Goal: Transaction & Acquisition: Purchase product/service

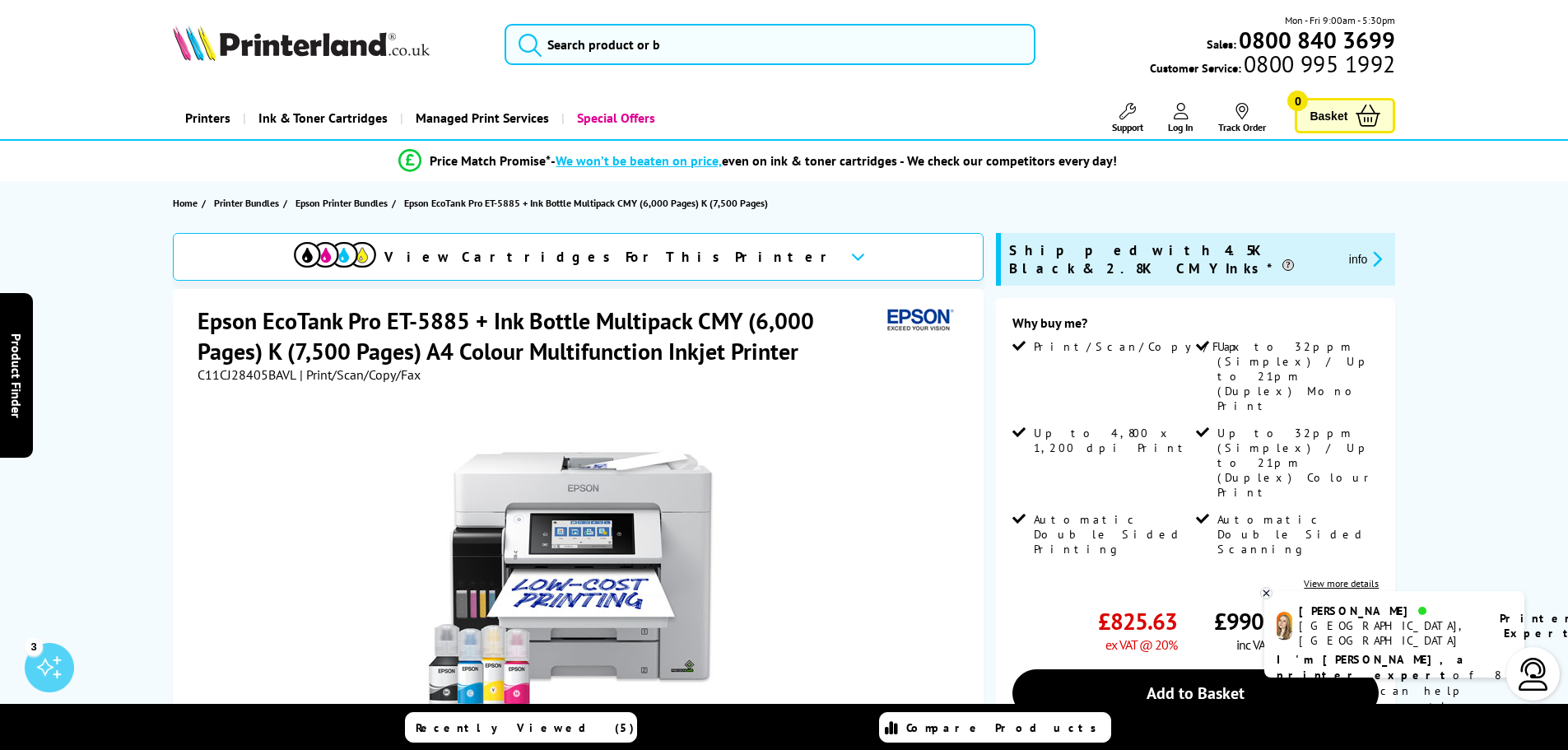
click at [1269, 593] on icon at bounding box center [1266, 593] width 11 height 13
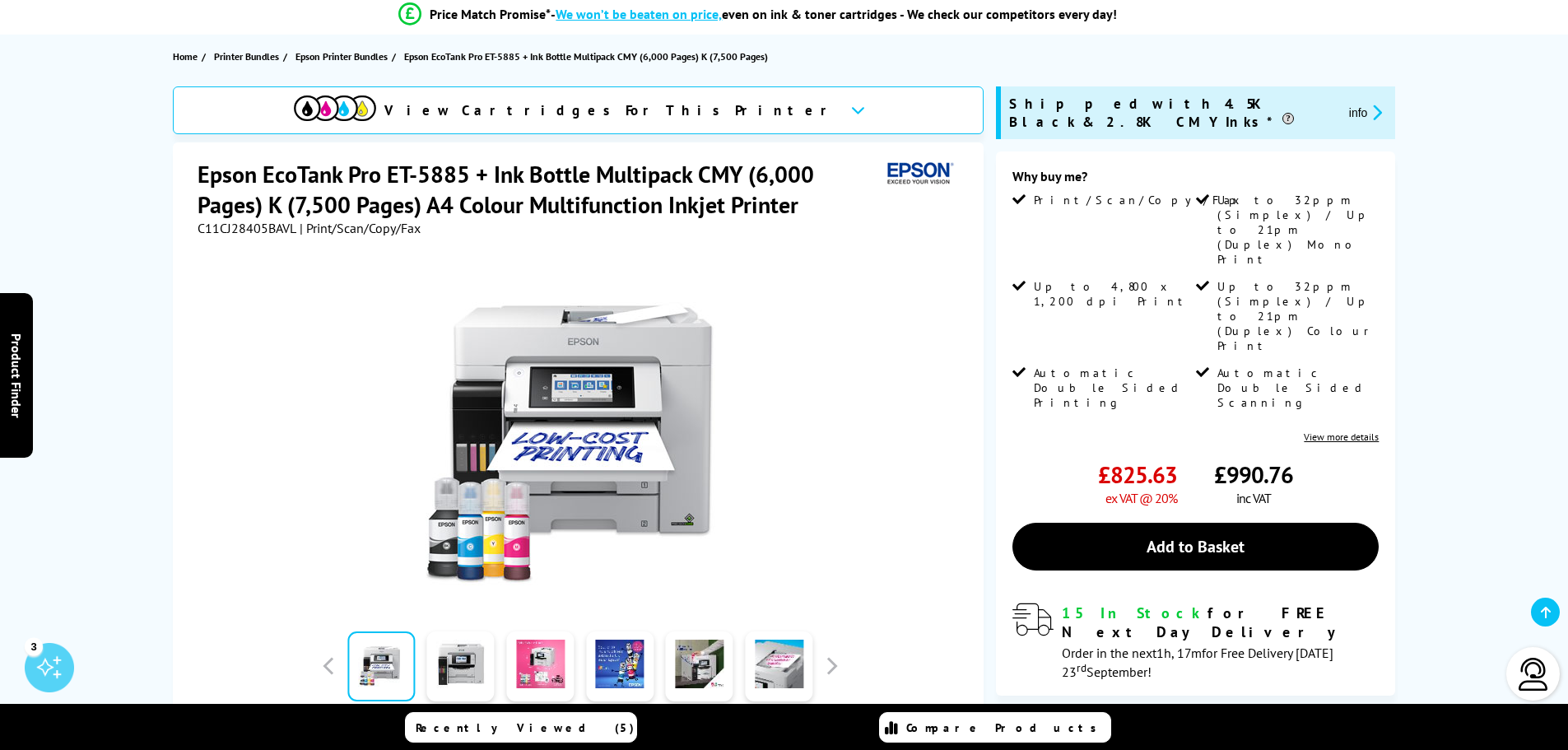
scroll to position [165, 0]
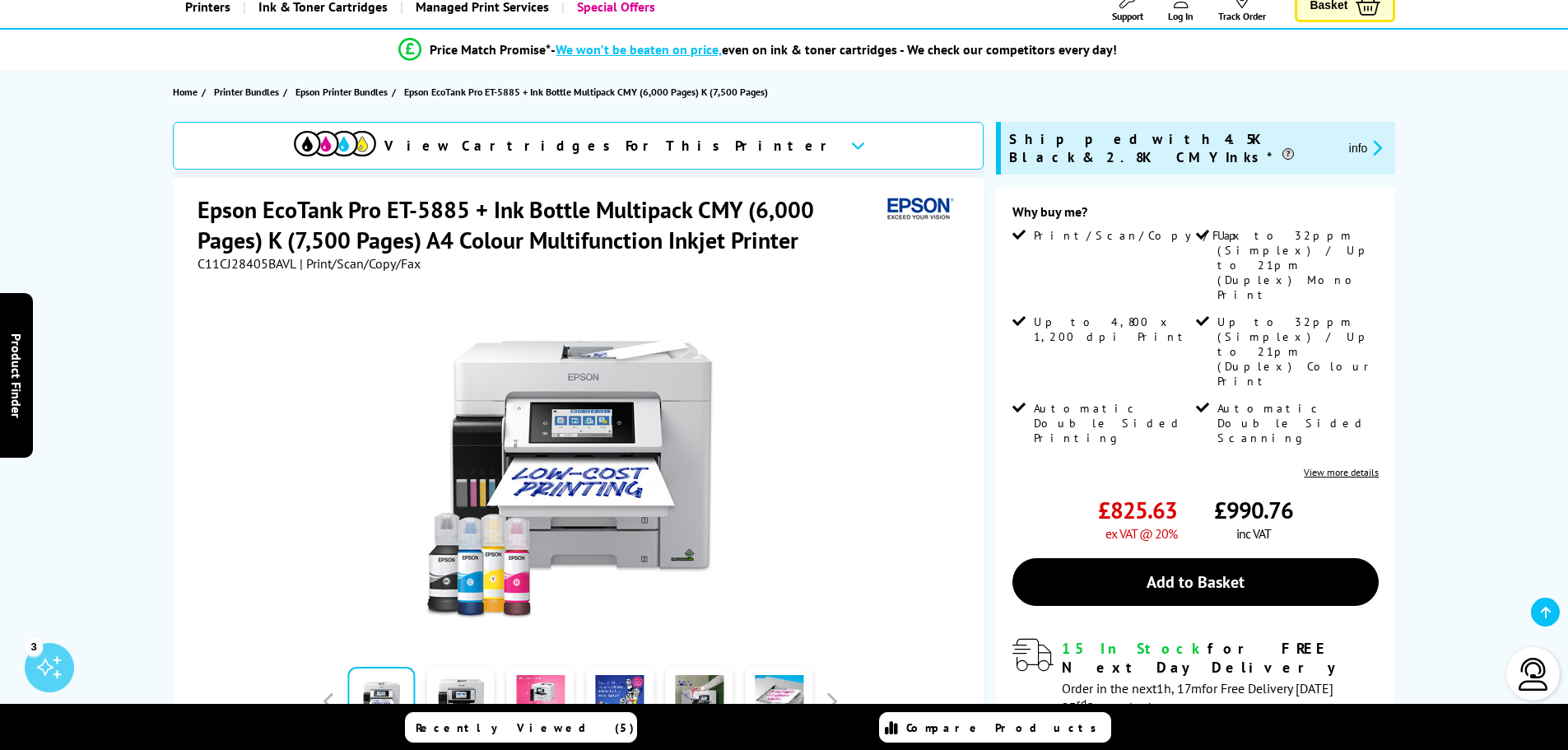
scroll to position [82, 0]
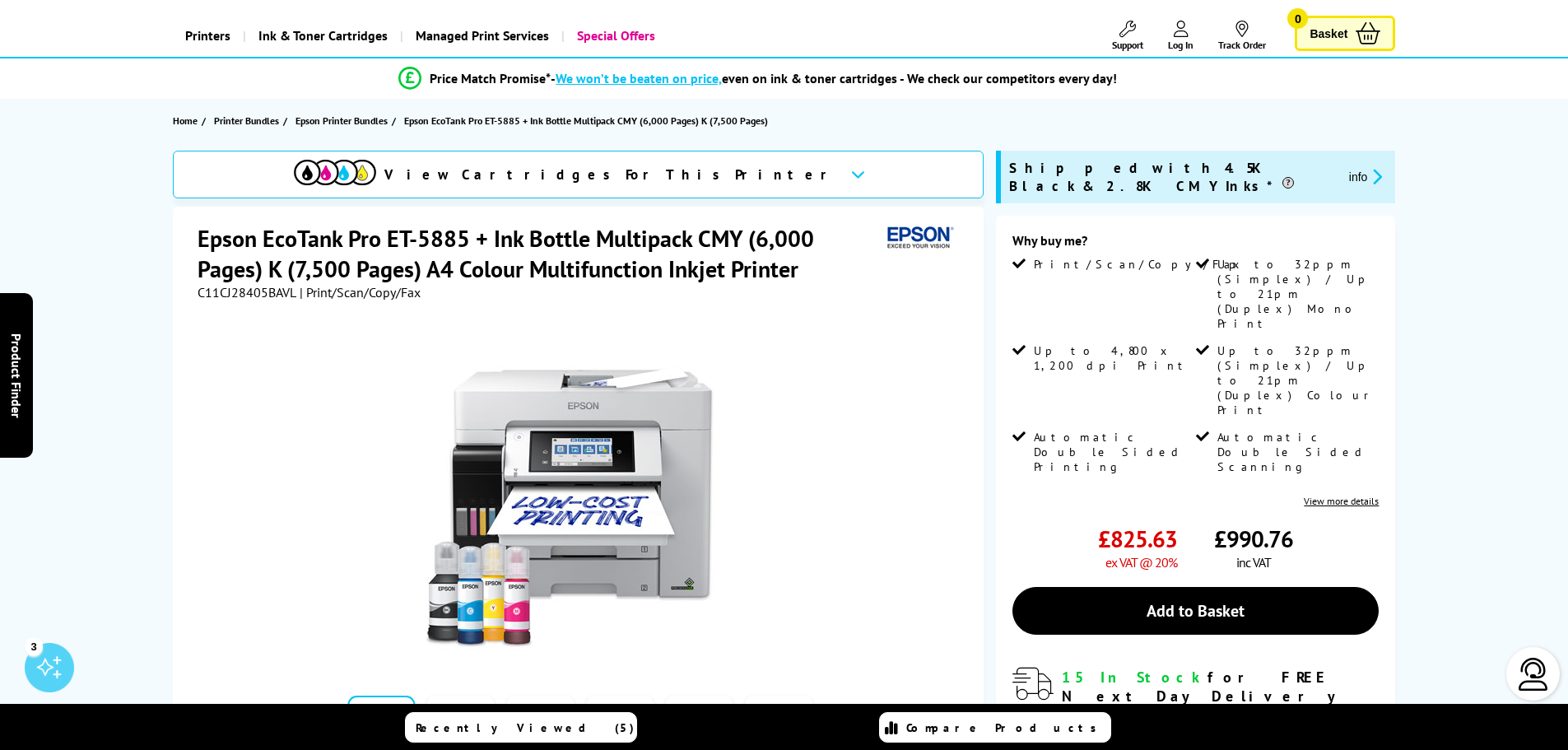
drag, startPoint x: 1450, startPoint y: 127, endPoint x: 1395, endPoint y: 69, distance: 79.9
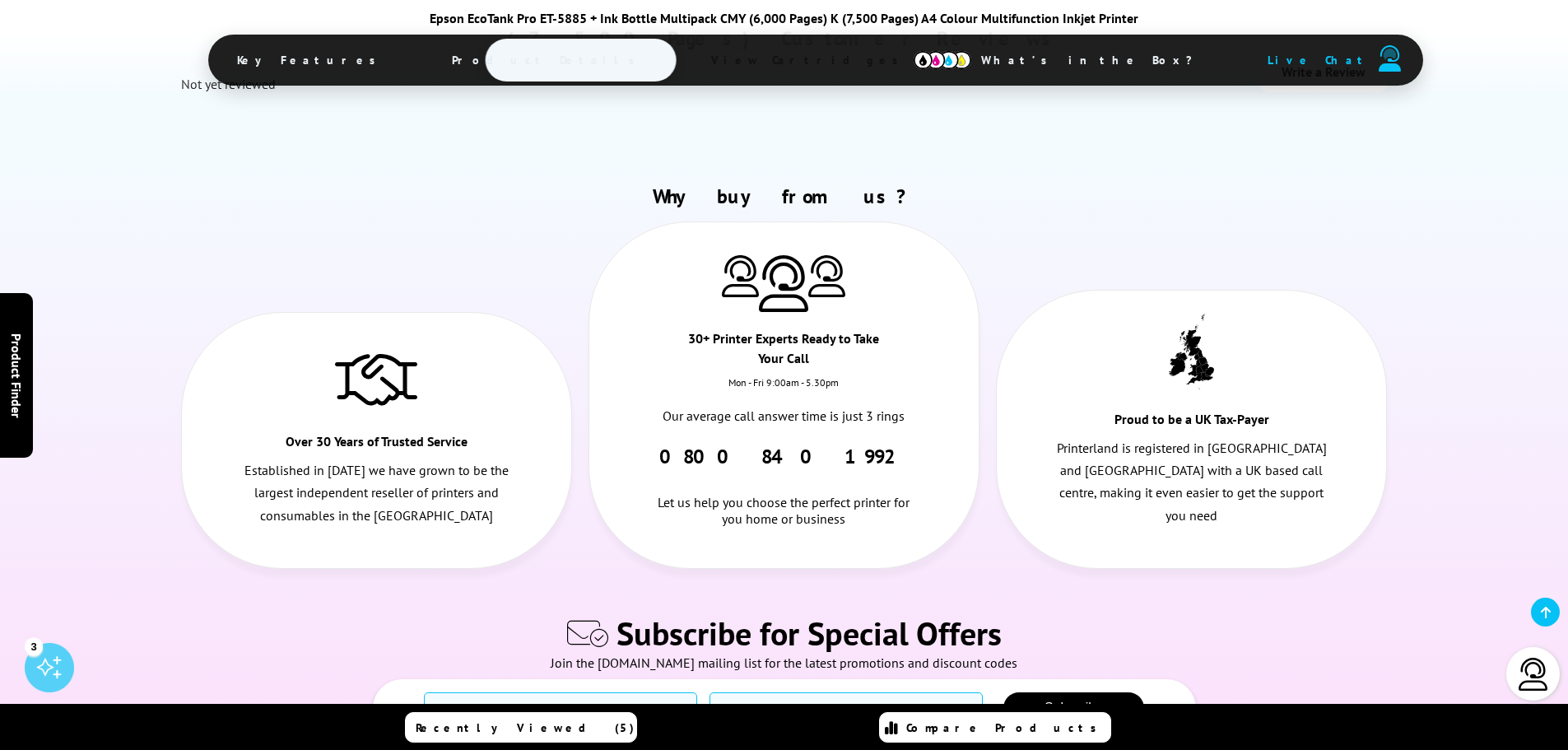
scroll to position [7185, 0]
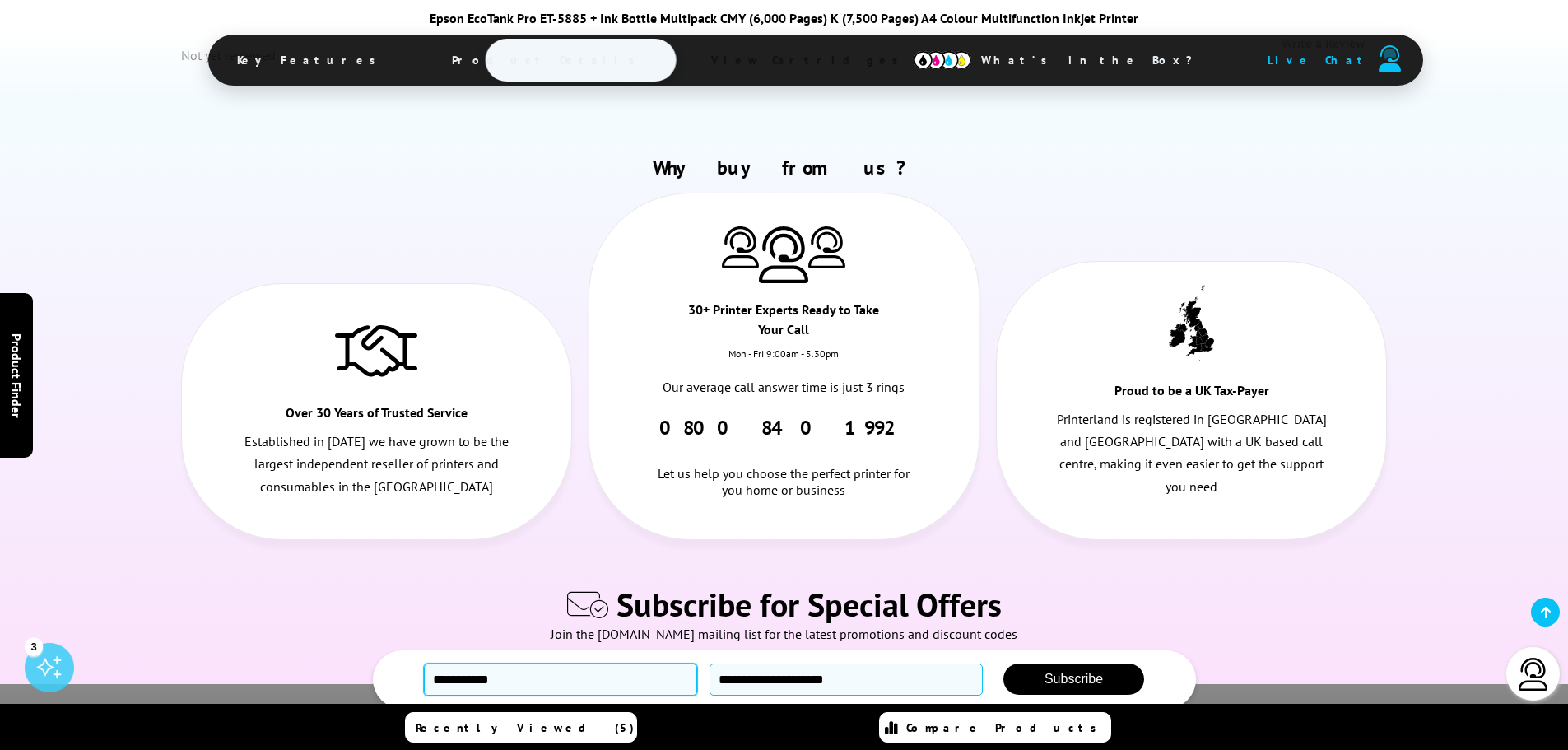
click at [524, 663] on input "text" at bounding box center [561, 679] width 273 height 32
type input "**********"
click at [1047, 663] on button "Subscribe" at bounding box center [1073, 679] width 141 height 32
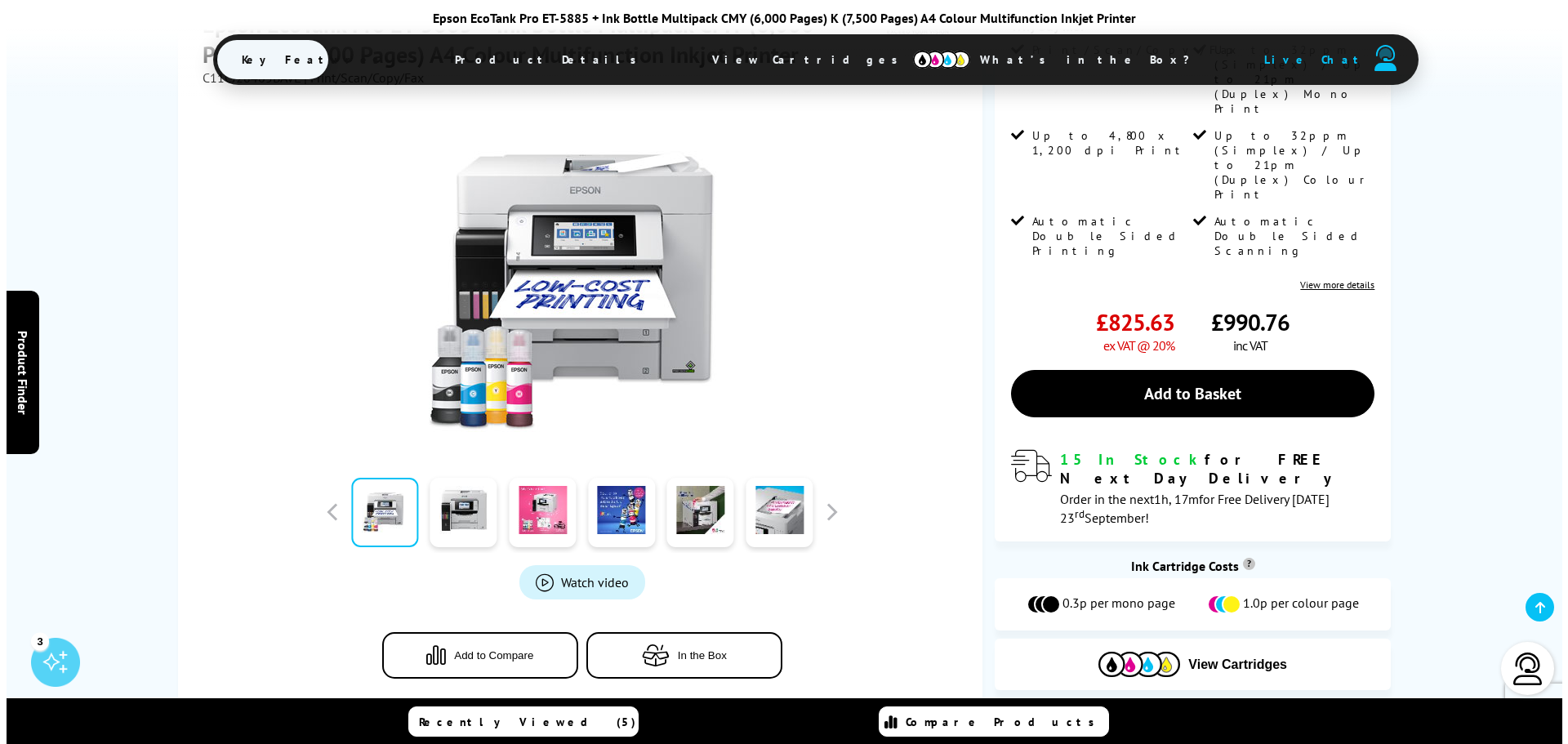
scroll to position [267, 0]
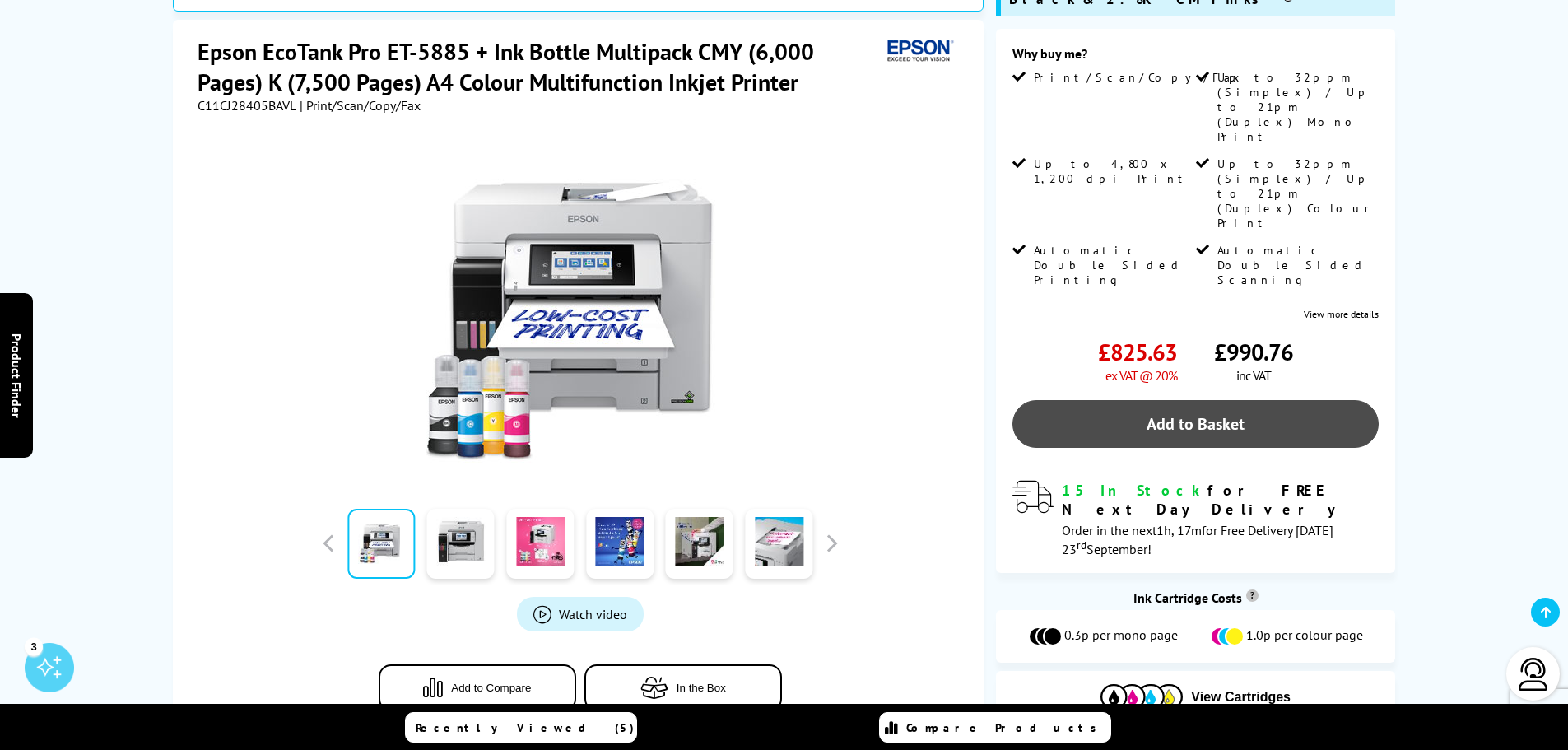
click at [1054, 400] on link "Add to Basket" at bounding box center [1195, 423] width 366 height 48
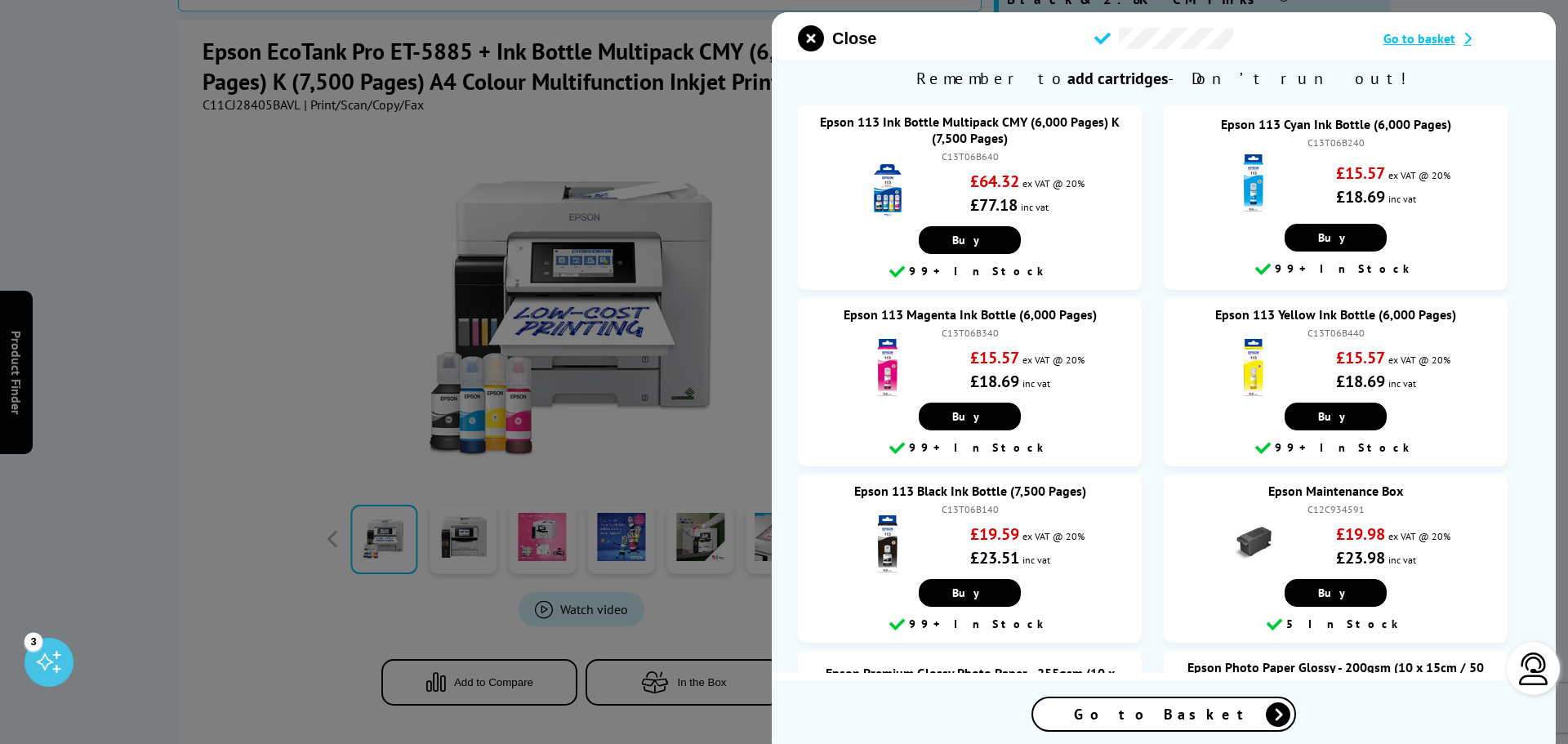
click at [1162, 722] on span "Go to Basket" at bounding box center [1164, 713] width 180 height 19
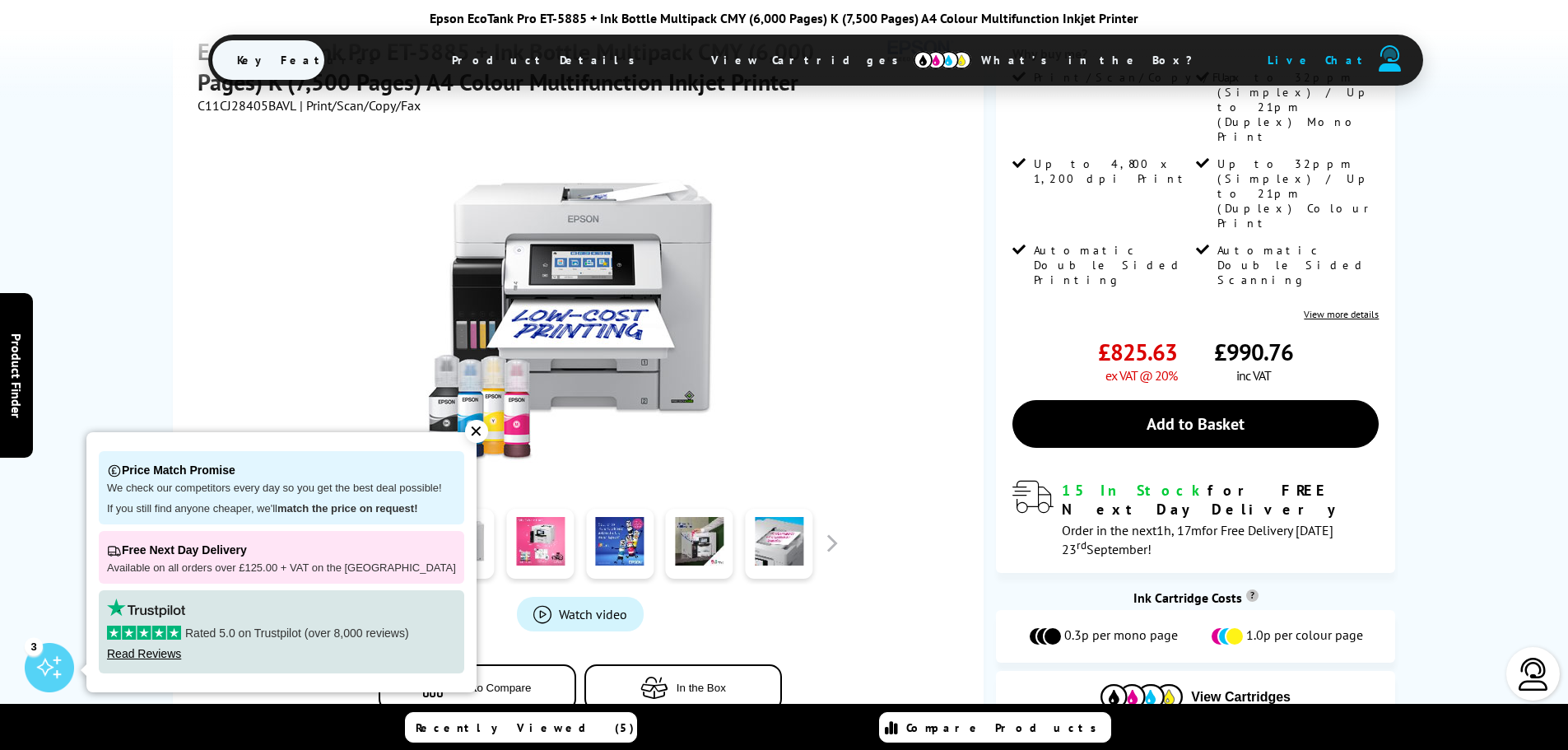
click at [465, 432] on div "✕" at bounding box center [476, 431] width 23 height 23
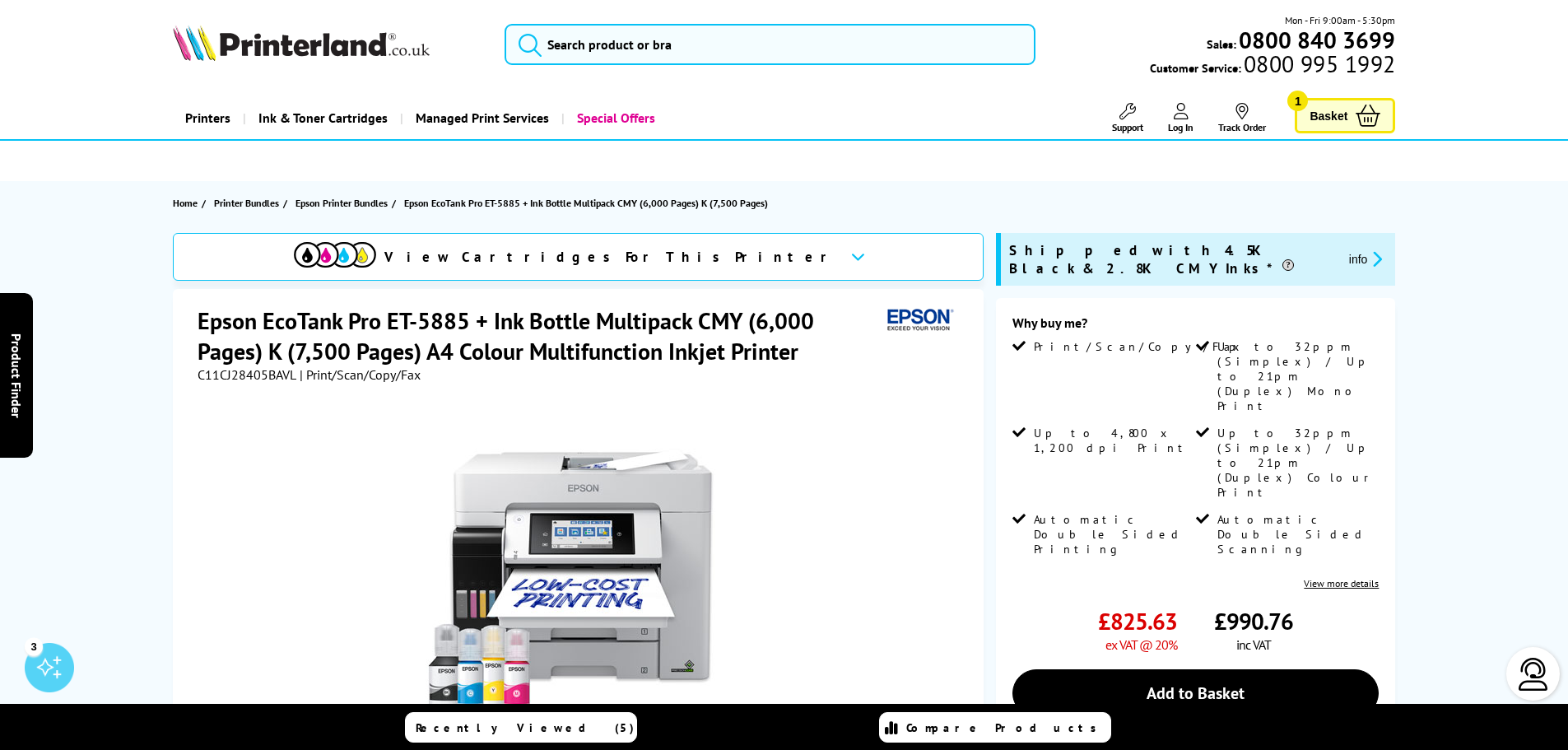
click at [1337, 109] on span "Basket" at bounding box center [1328, 116] width 38 height 23
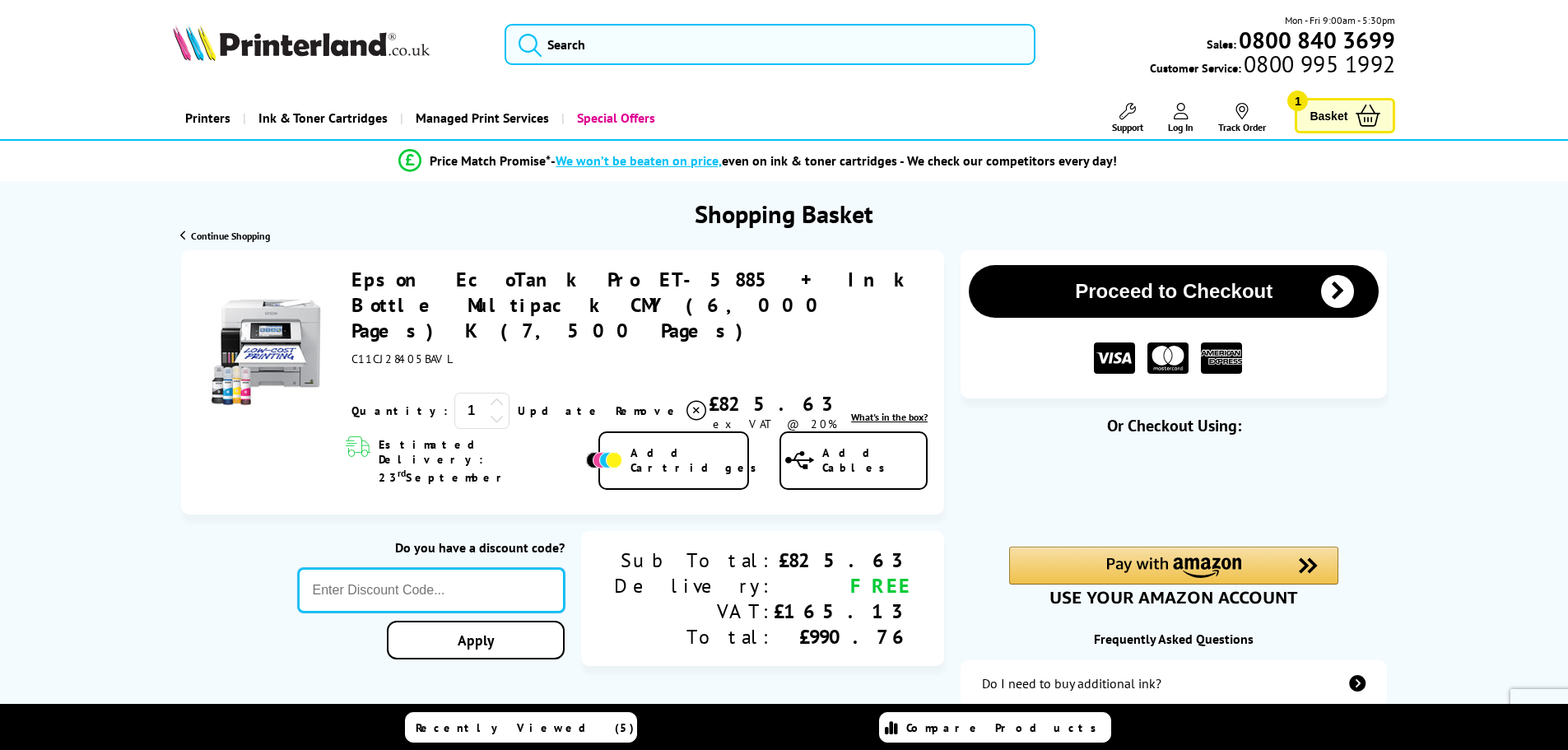
click at [527, 568] on input "text" at bounding box center [431, 590] width 268 height 44
paste input "WELCOME5"
type input "WELCOME5"
click at [411, 480] on div "Proceed to Checkout Shopping Basket 1 Update" at bounding box center [784, 568] width 1568 height 635
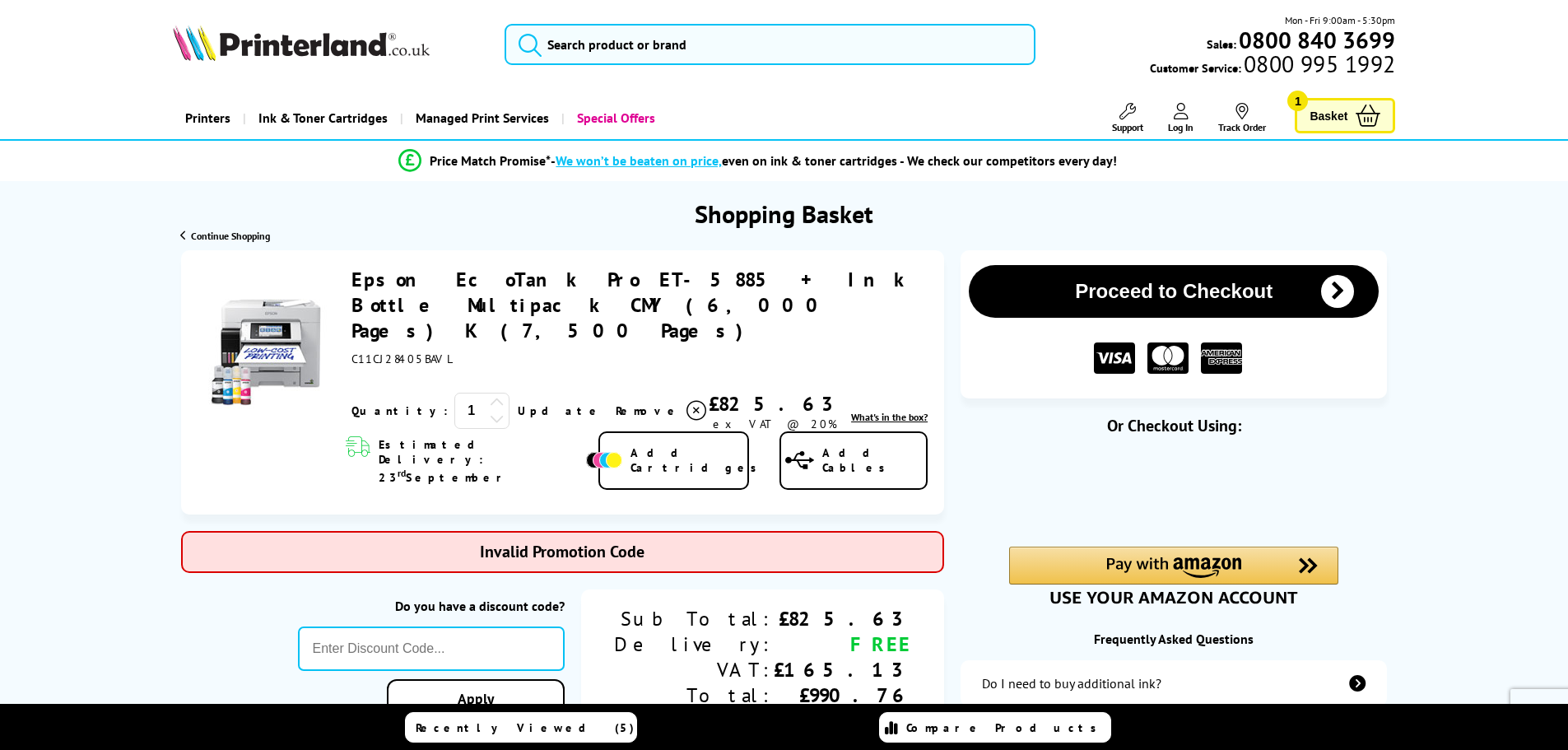
click at [855, 434] on link "Add Cables" at bounding box center [854, 461] width 148 height 60
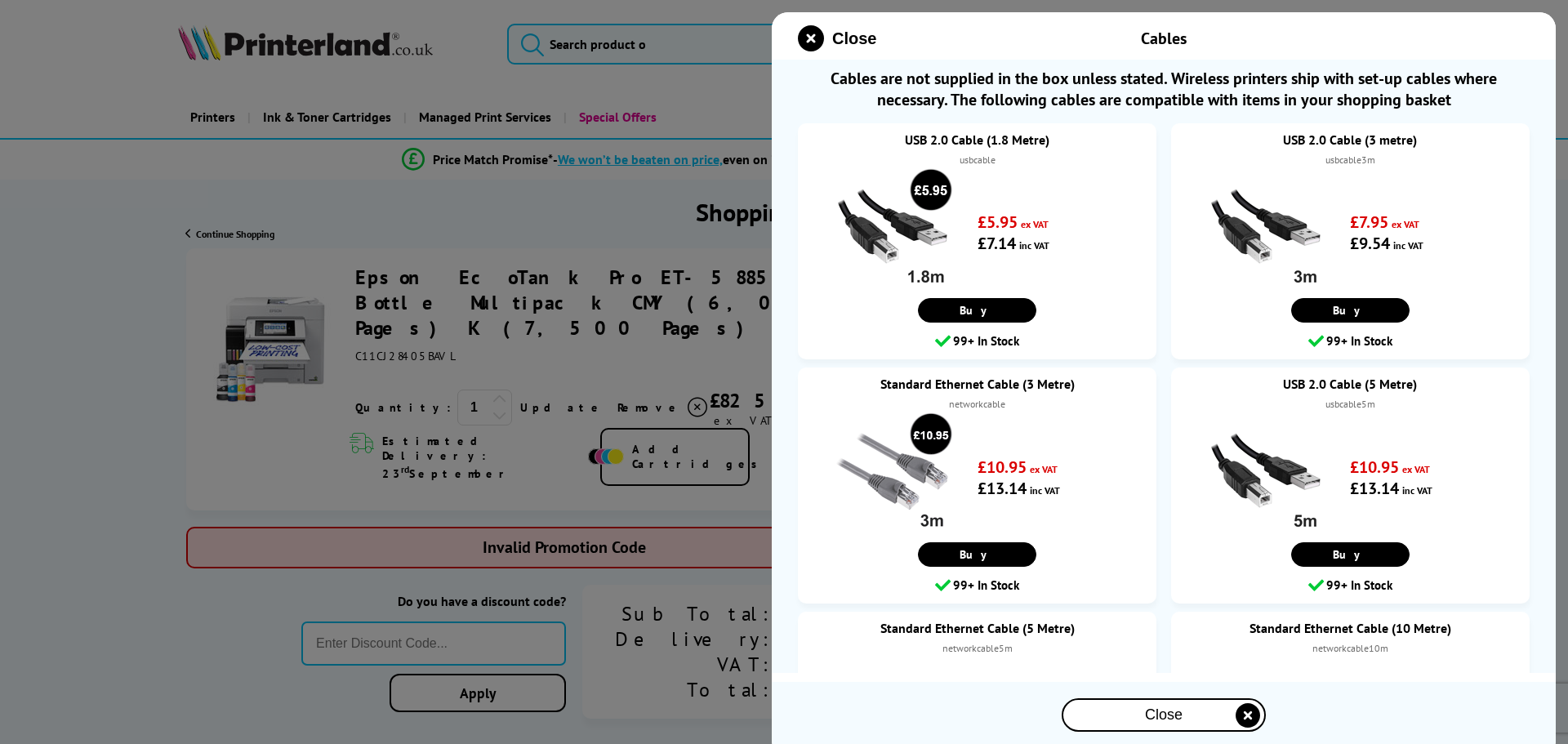
click at [677, 199] on div at bounding box center [784, 372] width 1568 height 744
click at [820, 36] on icon "close modal" at bounding box center [810, 38] width 26 height 26
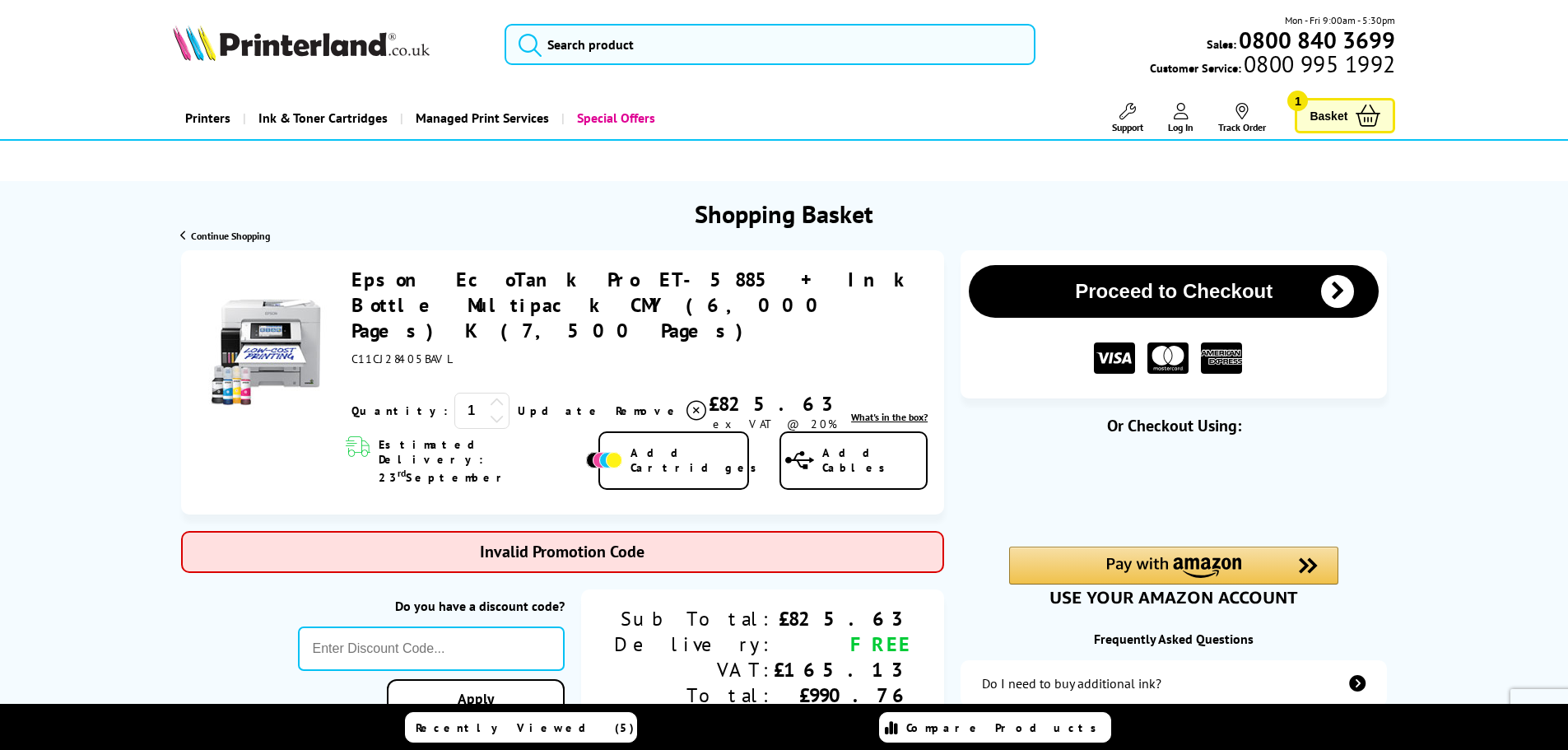
click at [907, 411] on span "What's in the box?" at bounding box center [889, 417] width 77 height 13
click at [890, 411] on span "What's in the box?" at bounding box center [889, 417] width 77 height 13
click at [866, 411] on span "What's in the box?" at bounding box center [889, 417] width 77 height 13
paste input "SEPT10"
type input "SEPT10"
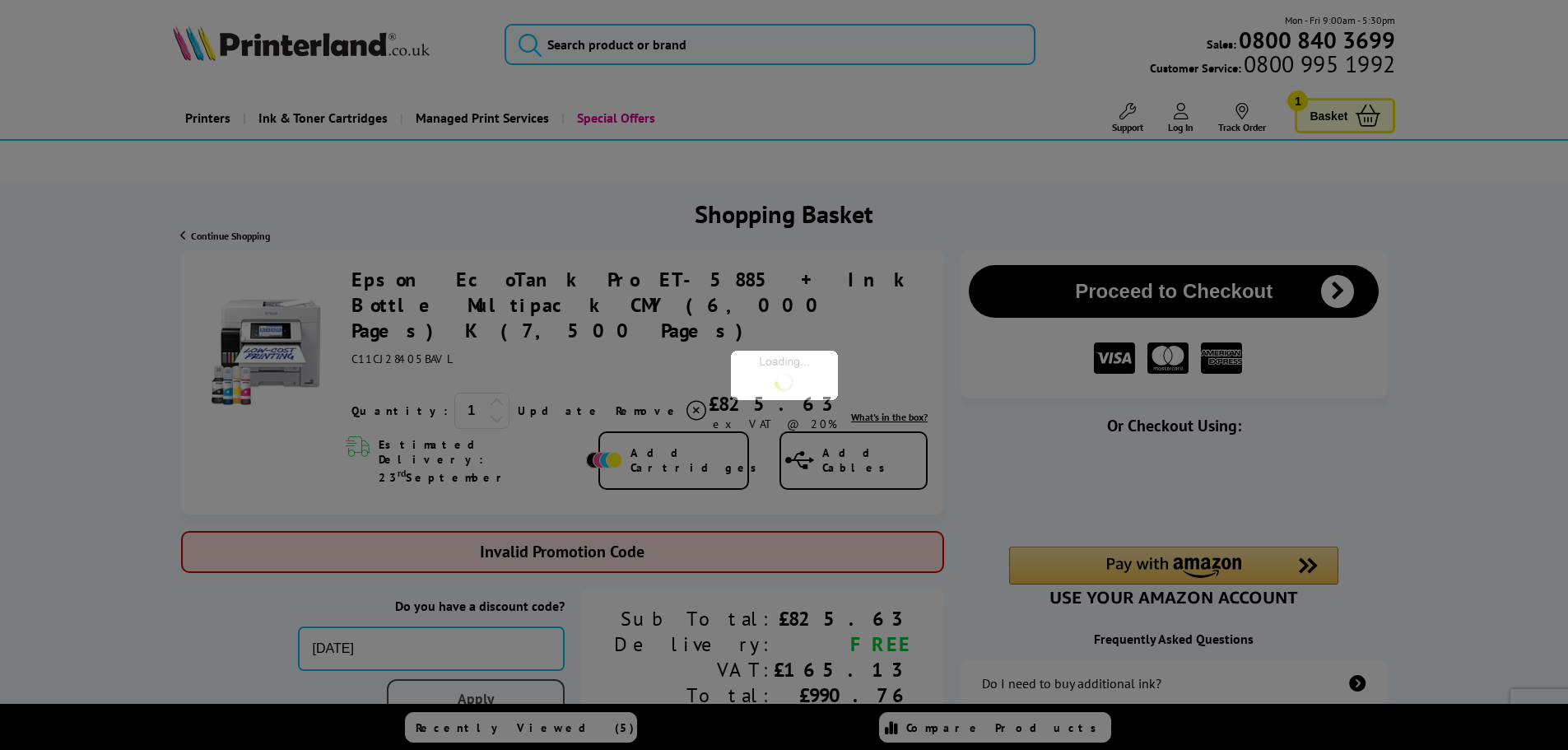
click at [562, 660] on div "Proceed to Checkout Shopping Basket ex VAT @ 20% 1 Update ex VAT @ 20%" at bounding box center [784, 568] width 1568 height 635
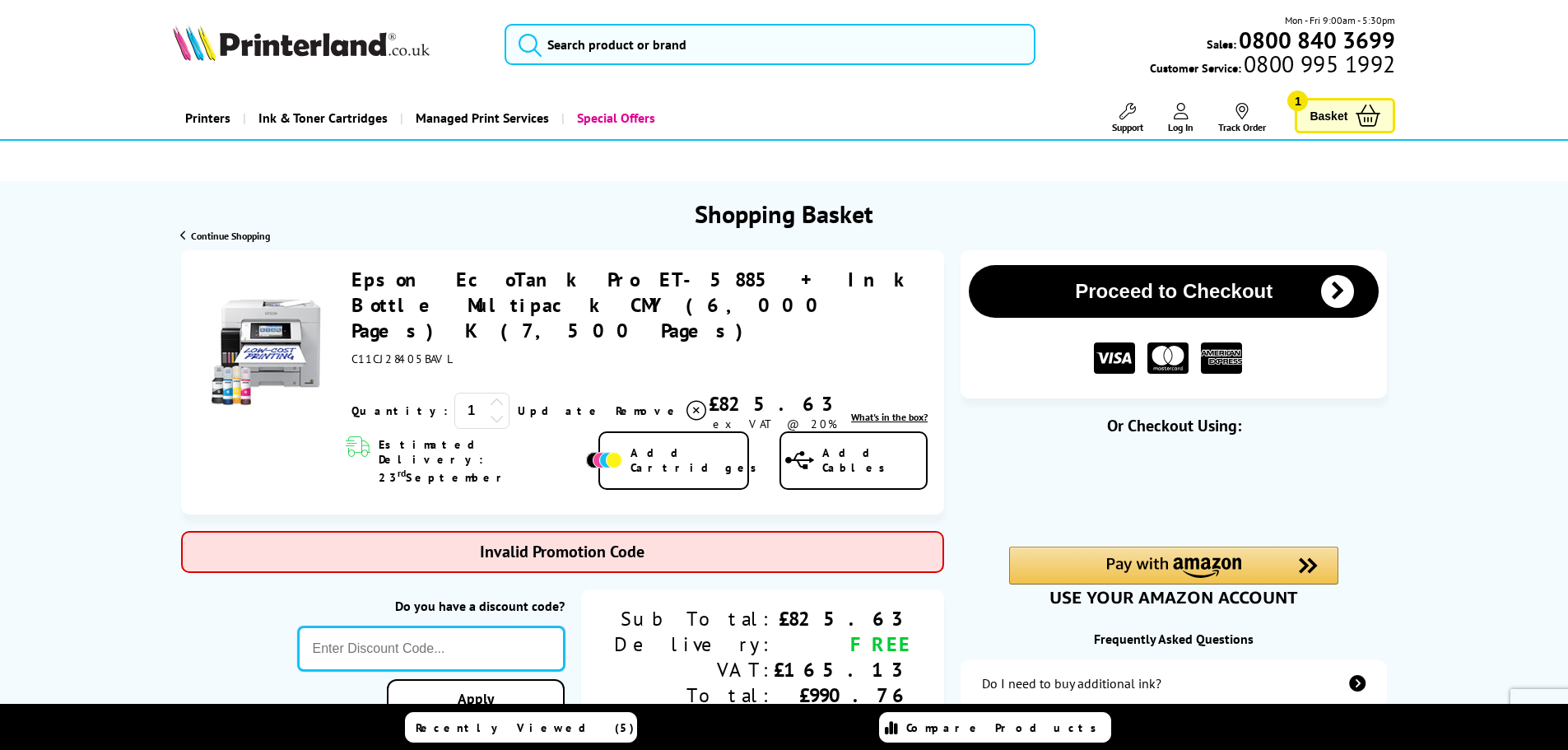
paste input "SEPT10"
type input "SEPT10"
click at [537, 653] on div "Proceed to Checkout Shopping Basket ex VAT @ 20% 1 Update ex VAT @ 20%" at bounding box center [784, 568] width 1568 height 635
click at [686, 401] on icon at bounding box center [696, 411] width 20 height 20
